Goal: Obtain resource: Download file/media

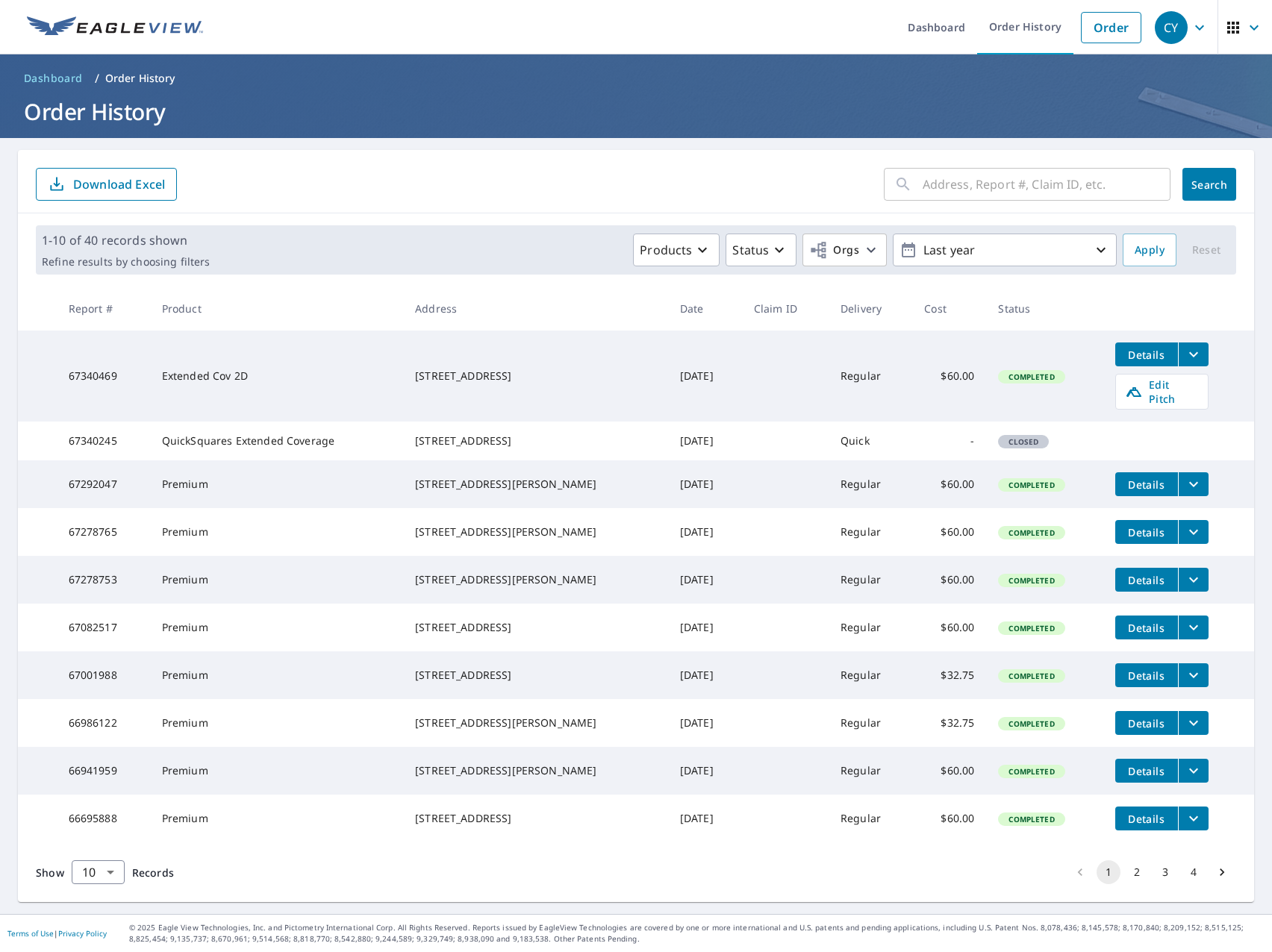
click at [1185, 359] on icon "filesDropdownBtn-67340469" at bounding box center [1194, 354] width 18 height 18
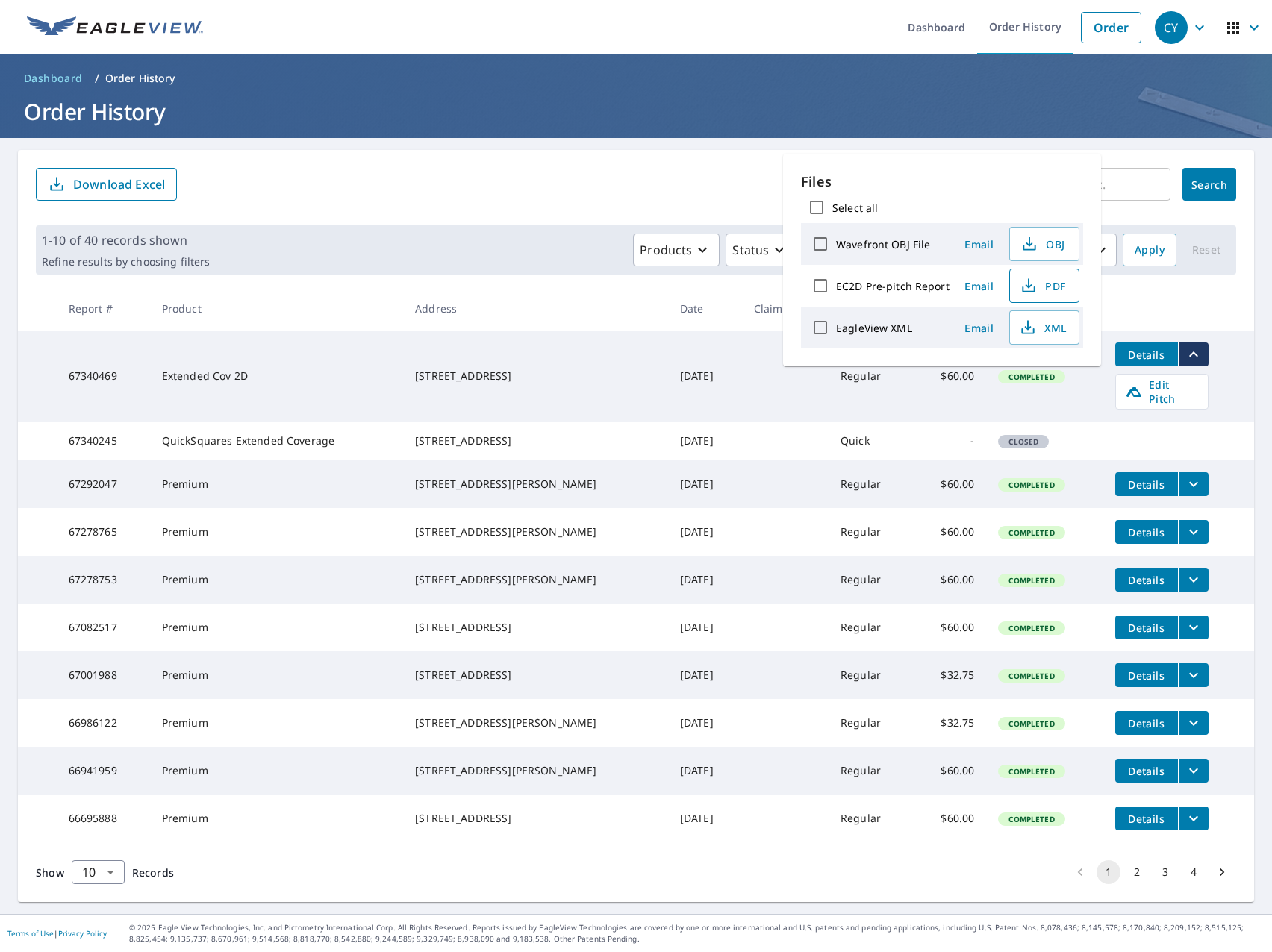
click at [1045, 287] on span "PDF" at bounding box center [1043, 286] width 48 height 18
click at [597, 177] on form "​ Search Download Excel" at bounding box center [636, 184] width 1201 height 33
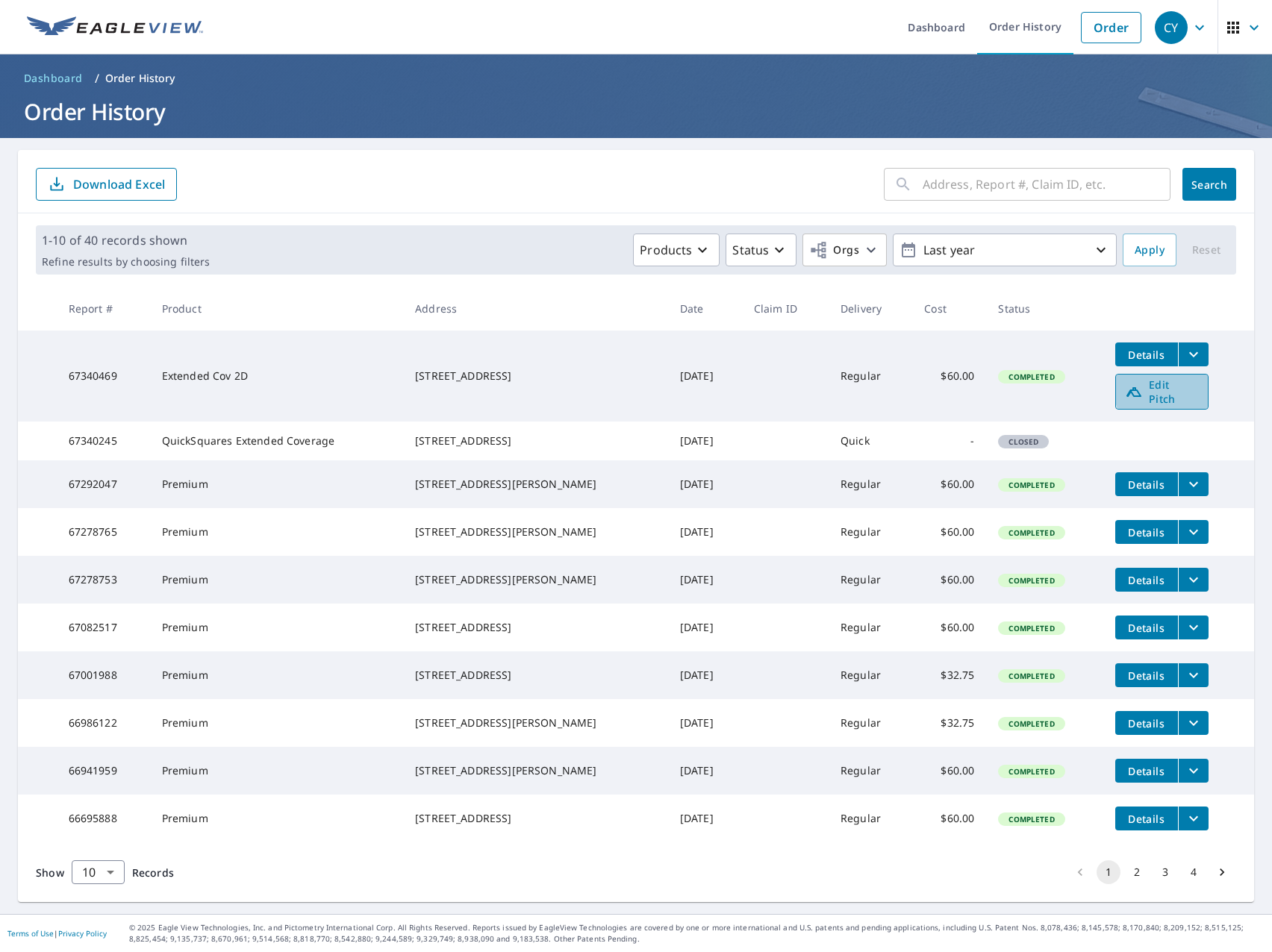
click at [1175, 386] on span "Edit Pitch" at bounding box center [1162, 391] width 73 height 29
click at [1185, 355] on icon "filesDropdownBtn-67340469" at bounding box center [1194, 354] width 18 height 18
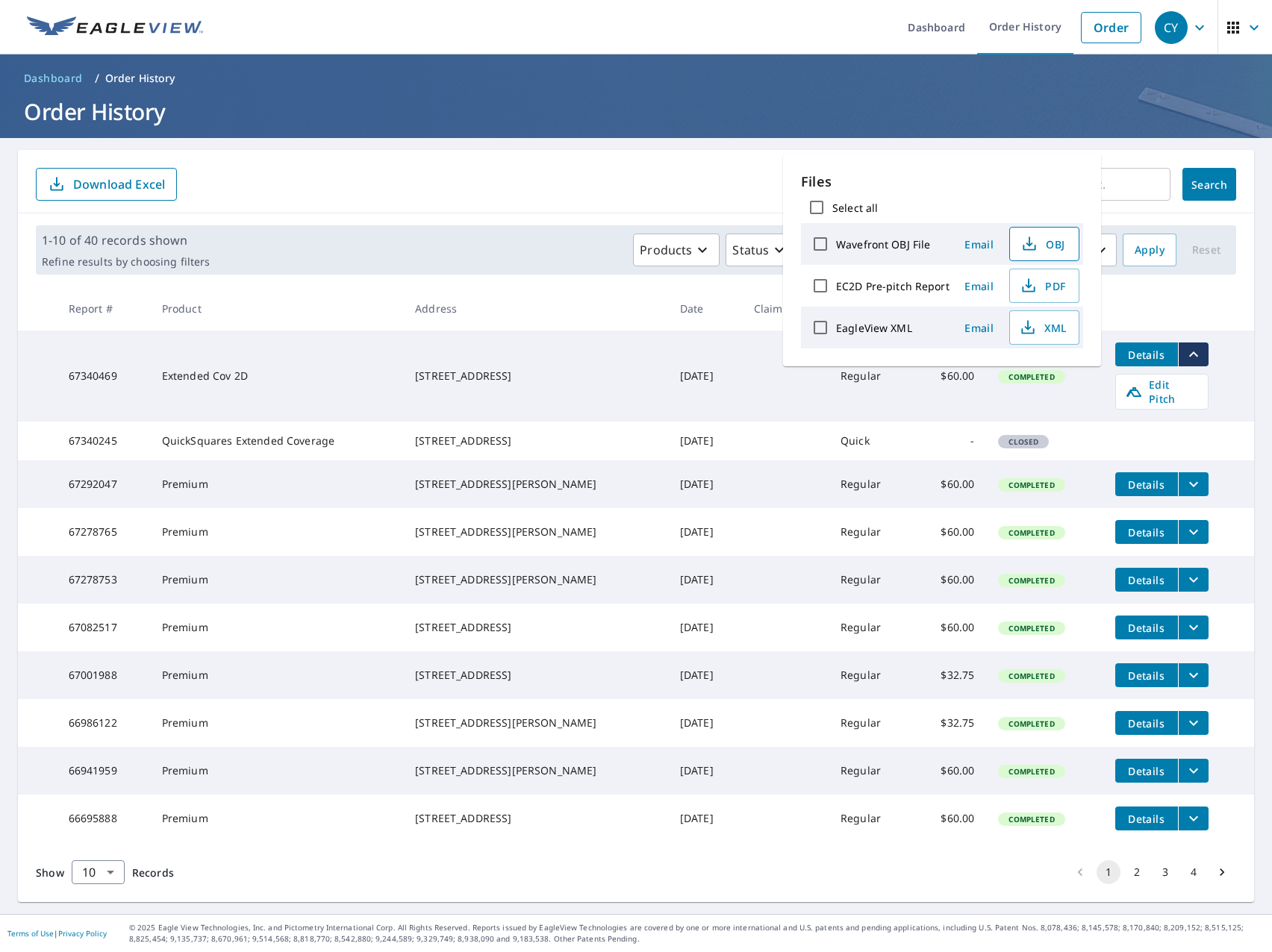
click at [1057, 236] on span "OBJ" at bounding box center [1043, 244] width 48 height 18
click at [1044, 299] on button "PDF" at bounding box center [1044, 286] width 71 height 35
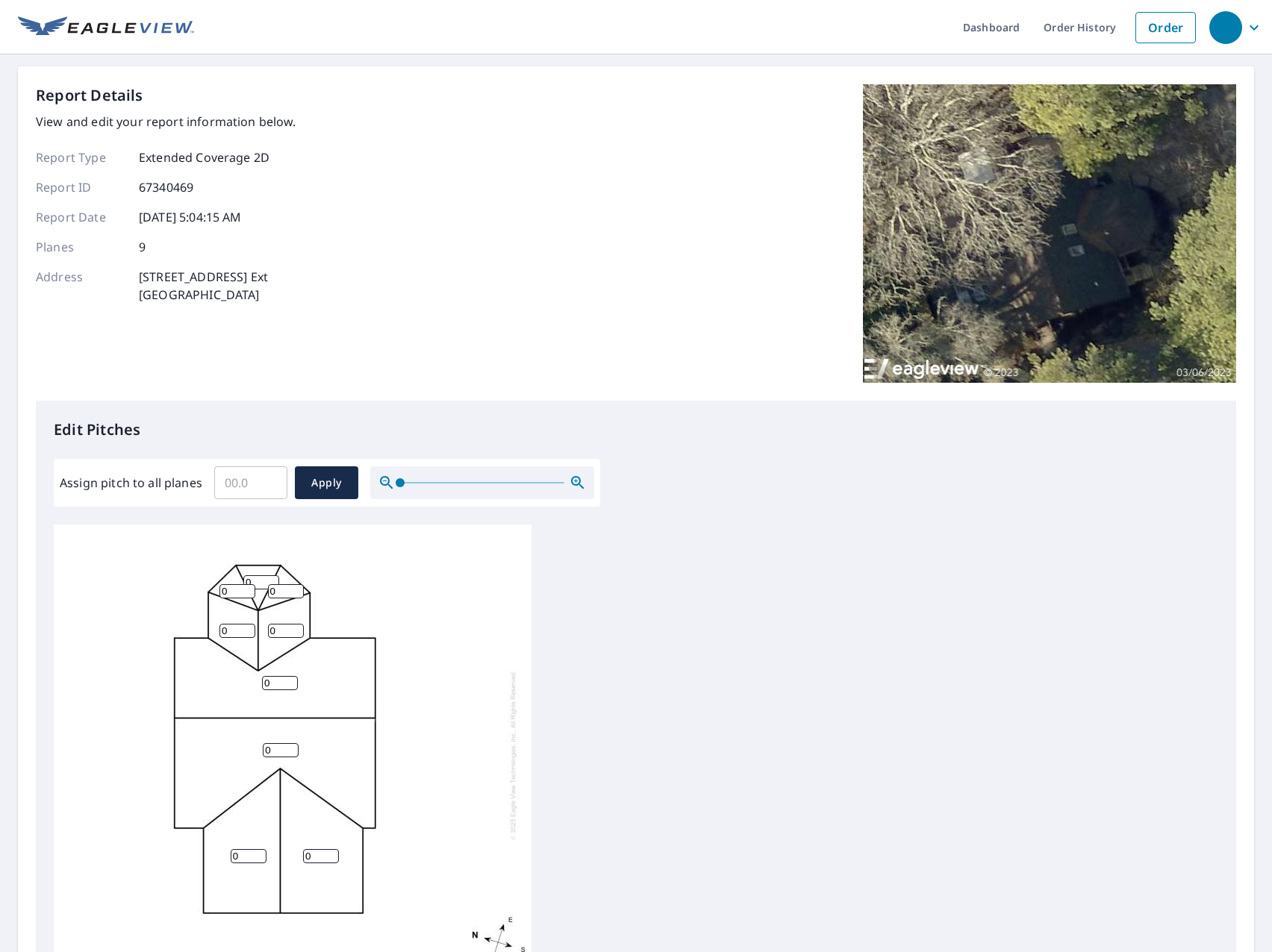
scroll to position [15, 0]
